Goal: Task Accomplishment & Management: Manage account settings

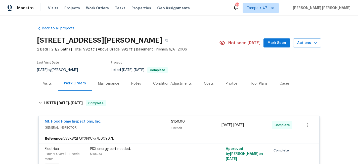
scroll to position [43, 0]
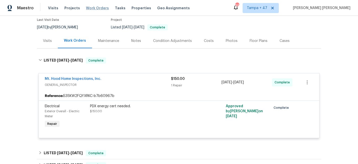
click at [93, 9] on span "Work Orders" at bounding box center [97, 8] width 23 height 5
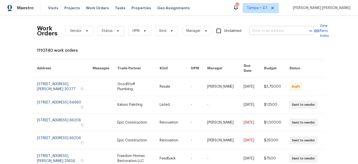
click at [268, 33] on input "text" at bounding box center [275, 31] width 50 height 8
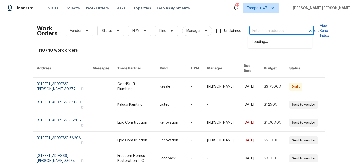
paste input "[STREET_ADDRESS][PERSON_NAME][PERSON_NAME]"
type input "[STREET_ADDRESS][PERSON_NAME][PERSON_NAME]"
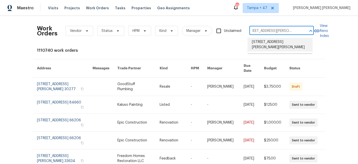
click at [275, 41] on li "[STREET_ADDRESS][PERSON_NAME][PERSON_NAME]" at bounding box center [280, 45] width 64 height 14
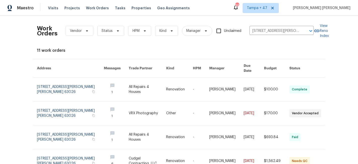
click at [273, 85] on link at bounding box center [276, 90] width 25 height 24
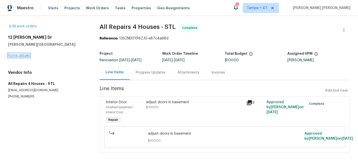
click at [24, 55] on link "Home details" at bounding box center [19, 56] width 22 height 4
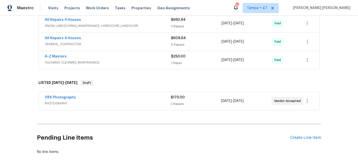
scroll to position [255, 0]
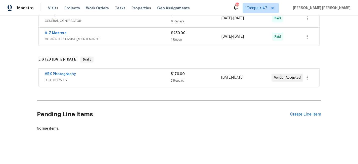
click at [130, 78] on span "PHOTOGRAPHY" at bounding box center [108, 80] width 126 height 5
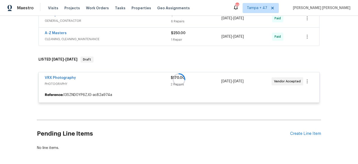
scroll to position [216, 0]
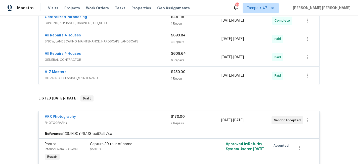
click at [161, 76] on span "CLEANING, CLEANING_MAINTENANCE" at bounding box center [108, 78] width 126 height 5
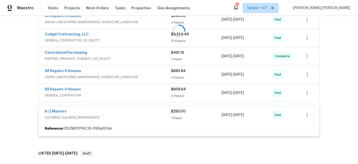
scroll to position [180, 0]
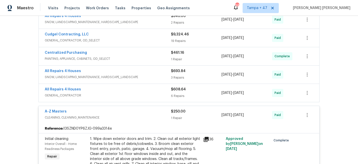
click at [178, 94] on div "6 Repairs" at bounding box center [196, 96] width 51 height 5
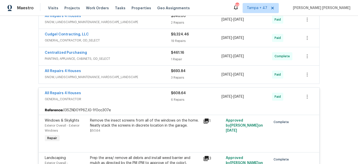
click at [186, 75] on div "3 Repairs" at bounding box center [196, 77] width 51 height 5
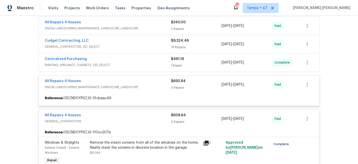
scroll to position [171, 0]
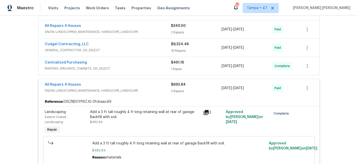
click at [188, 60] on div "$461.16" at bounding box center [196, 62] width 51 height 5
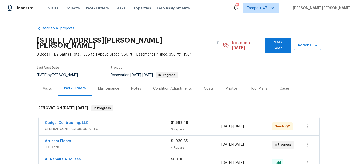
click at [47, 86] on div "Visits" at bounding box center [47, 88] width 9 height 5
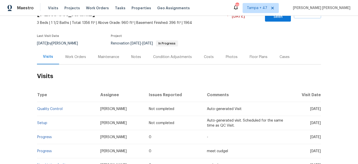
scroll to position [60, 0]
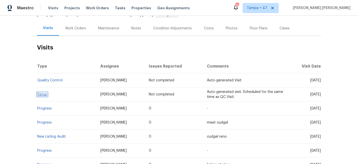
click at [44, 93] on link "Setup" at bounding box center [42, 95] width 10 height 4
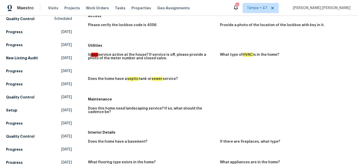
scroll to position [98, 0]
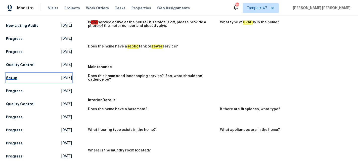
click at [61, 76] on span "[DATE]" at bounding box center [66, 78] width 11 height 5
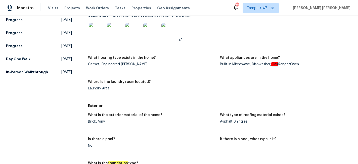
scroll to position [196, 0]
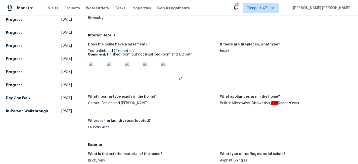
click at [99, 68] on img at bounding box center [97, 70] width 16 height 16
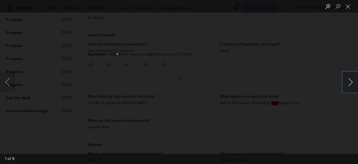
click at [350, 77] on button "Next image" at bounding box center [350, 82] width 15 height 20
click at [9, 84] on button "Previous image" at bounding box center [7, 82] width 15 height 20
click at [100, 26] on div "Lightbox" at bounding box center [179, 82] width 358 height 164
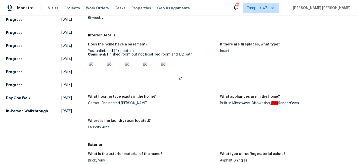
click at [258, 75] on figure "If there are fireplaces, what type? Insert" at bounding box center [286, 66] width 132 height 46
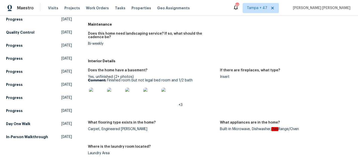
scroll to position [199, 0]
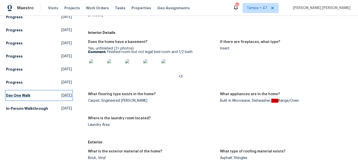
click at [25, 91] on link "Day One Walk [DATE]" at bounding box center [39, 95] width 66 height 9
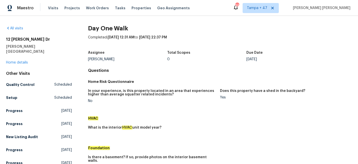
scroll to position [158, 0]
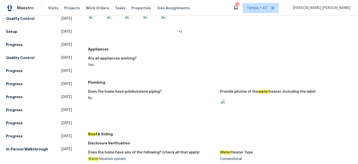
click at [225, 101] on img at bounding box center [229, 108] width 16 height 16
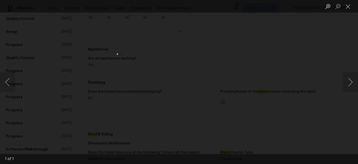
click at [181, 81] on img "Lightbox" at bounding box center [179, 82] width 125 height 57
click at [174, 80] on img "Lightbox" at bounding box center [179, 82] width 125 height 57
click at [258, 81] on div "Lightbox" at bounding box center [179, 82] width 358 height 164
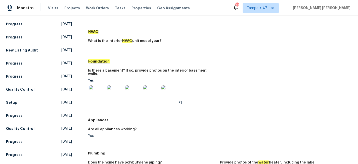
scroll to position [100, 0]
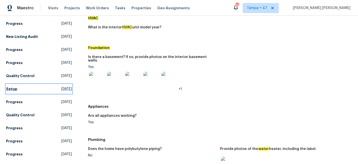
click at [15, 87] on link "Setup [DATE]" at bounding box center [39, 89] width 66 height 9
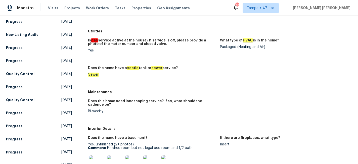
scroll to position [203, 0]
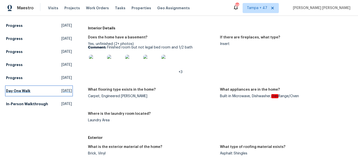
click at [25, 89] on h5 "Day One Walk" at bounding box center [18, 91] width 24 height 5
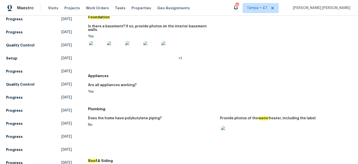
scroll to position [159, 0]
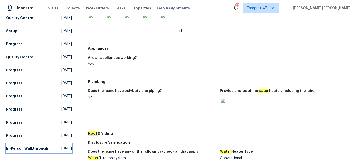
click at [15, 146] on h5 "In-Person Walkthrough" at bounding box center [27, 148] width 42 height 5
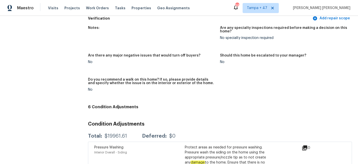
scroll to position [1401, 0]
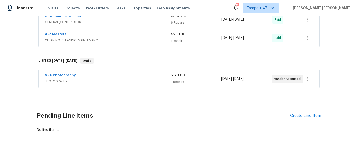
scroll to position [255, 0]
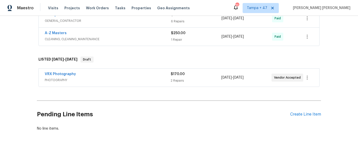
click at [161, 72] on div "VRX Photography" at bounding box center [108, 75] width 126 height 6
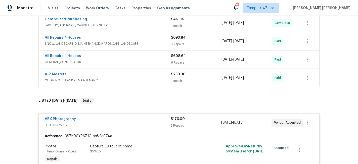
scroll to position [210, 0]
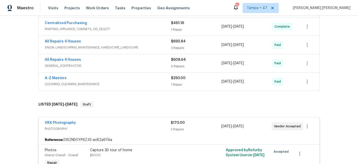
click at [192, 82] on div "1 Repair" at bounding box center [196, 84] width 51 height 5
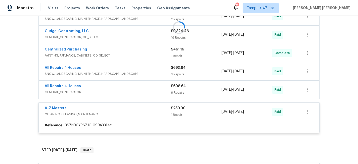
scroll to position [165, 0]
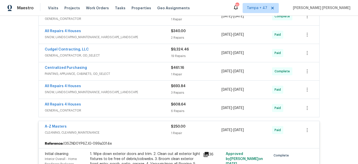
click at [196, 102] on div "$608.64" at bounding box center [196, 104] width 51 height 5
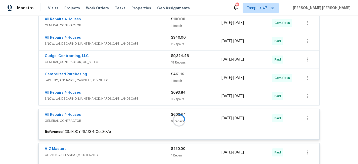
scroll to position [158, 0]
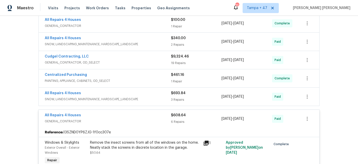
click at [199, 97] on div "3 Repairs" at bounding box center [196, 99] width 51 height 5
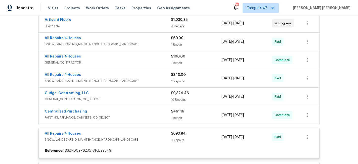
scroll to position [121, 0]
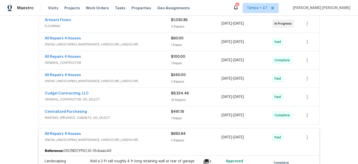
click at [186, 109] on div "$461.16" at bounding box center [196, 111] width 51 height 5
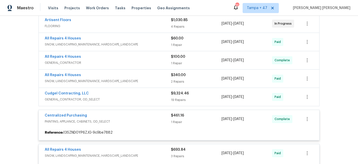
scroll to position [112, 0]
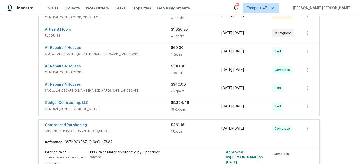
click at [193, 107] on div "19 Repairs" at bounding box center [196, 109] width 51 height 5
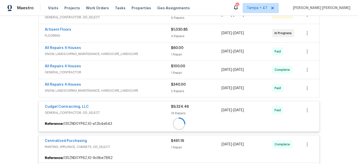
scroll to position [77, 0]
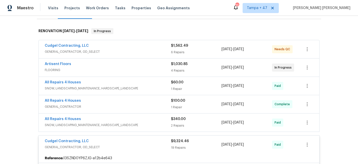
click at [195, 117] on div "$340.00 2 Repairs" at bounding box center [196, 123] width 51 height 12
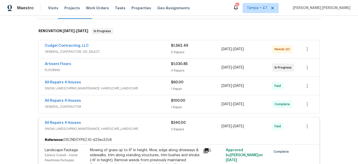
click at [200, 105] on div "1 Repair" at bounding box center [196, 107] width 51 height 5
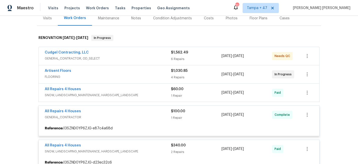
scroll to position [70, 0]
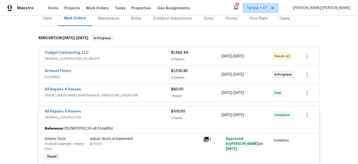
click at [201, 94] on div "1 Repair" at bounding box center [196, 96] width 51 height 5
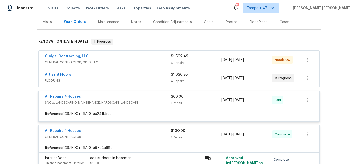
scroll to position [62, 0]
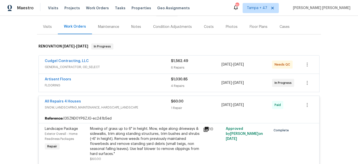
click at [203, 84] on div "4 Repairs" at bounding box center [196, 86] width 51 height 5
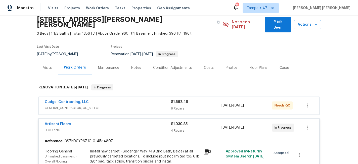
scroll to position [0, 0]
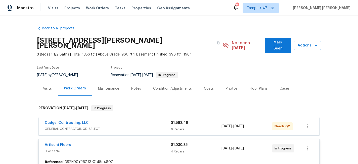
click at [194, 121] on div "$1,562.49" at bounding box center [196, 123] width 51 height 5
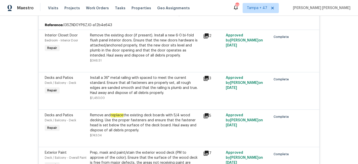
scroll to position [1127, 0]
click at [128, 85] on div "Install a 36" metal railing with spaced to meet the current standard. Ensure th…" at bounding box center [145, 85] width 110 height 20
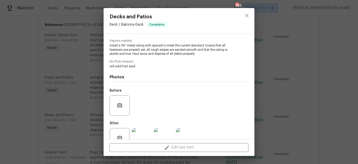
scroll to position [21, 0]
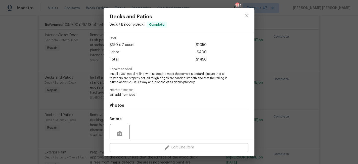
click at [131, 73] on span "Install a 36" metal railing with spaced to meet the current standard. Ensure th…" at bounding box center [172, 78] width 125 height 13
click at [136, 74] on span "Install a 36" metal railing with spaced to meet the current standard. Ensure th…" at bounding box center [172, 78] width 125 height 13
copy span "metal railing"
click at [283, 66] on div "Decks and Patios Deck / Balcony - Deck Complete Vendor Cudgel Contracting, LLC …" at bounding box center [179, 82] width 358 height 164
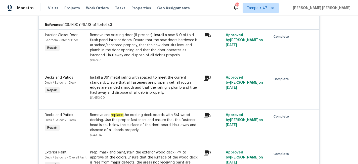
click at [142, 120] on div "Remove and replace the existing deck boards with 5/4 wood decking. Use the prop…" at bounding box center [145, 123] width 110 height 20
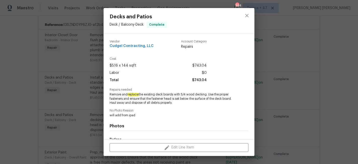
click at [158, 96] on span "Remove and replace the existing deck boards with 5/4 wood decking. Use the prop…" at bounding box center [172, 99] width 125 height 13
click at [169, 96] on span "Remove and replace the existing deck boards with 5/4 wood decking. Use the prop…" at bounding box center [172, 99] width 125 height 13
copy span "deck boards"
click at [285, 92] on div "Decks and Patios Deck / Balcony - Deck Complete Vendor Cudgel Contracting, LLC …" at bounding box center [179, 82] width 358 height 164
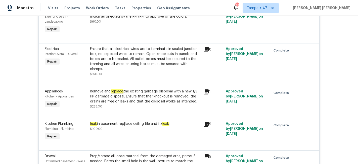
scroll to position [2299, 0]
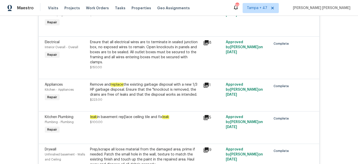
click at [145, 115] on div "leak in basement rep[lace ceiling tile and fix leak" at bounding box center [145, 117] width 110 height 5
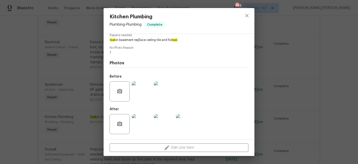
scroll to position [55, 0]
click at [140, 93] on img at bounding box center [142, 92] width 20 height 20
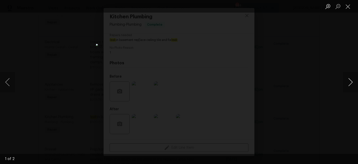
click at [353, 83] on button "Next image" at bounding box center [350, 82] width 15 height 20
click at [285, 82] on div "Lightbox" at bounding box center [179, 82] width 358 height 164
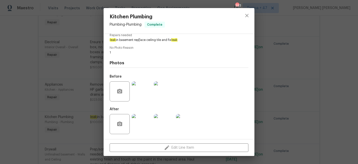
click at [139, 128] on img at bounding box center [142, 124] width 20 height 20
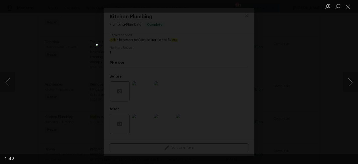
click at [352, 82] on button "Next image" at bounding box center [350, 82] width 15 height 20
click at [312, 120] on div "Lightbox" at bounding box center [179, 82] width 358 height 164
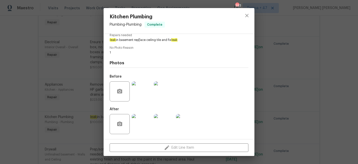
click at [312, 120] on div "Kitchen Plumbing Plumbing - Plumbing Complete Vendor All Repairs 4 Houses Accou…" at bounding box center [179, 82] width 358 height 164
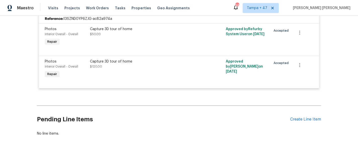
scroll to position [2671, 0]
